Goal: Book appointment/travel/reservation

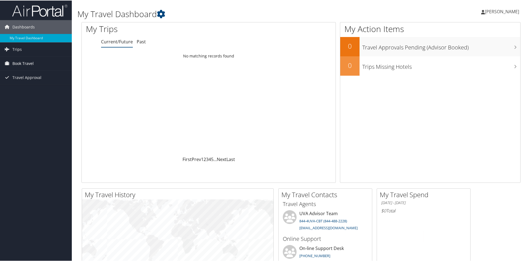
click at [15, 66] on span "Book Travel" at bounding box center [22, 63] width 21 height 14
click at [35, 91] on link "Book/Manage Online Trips" at bounding box center [36, 90] width 72 height 8
